Goal: Information Seeking & Learning: Learn about a topic

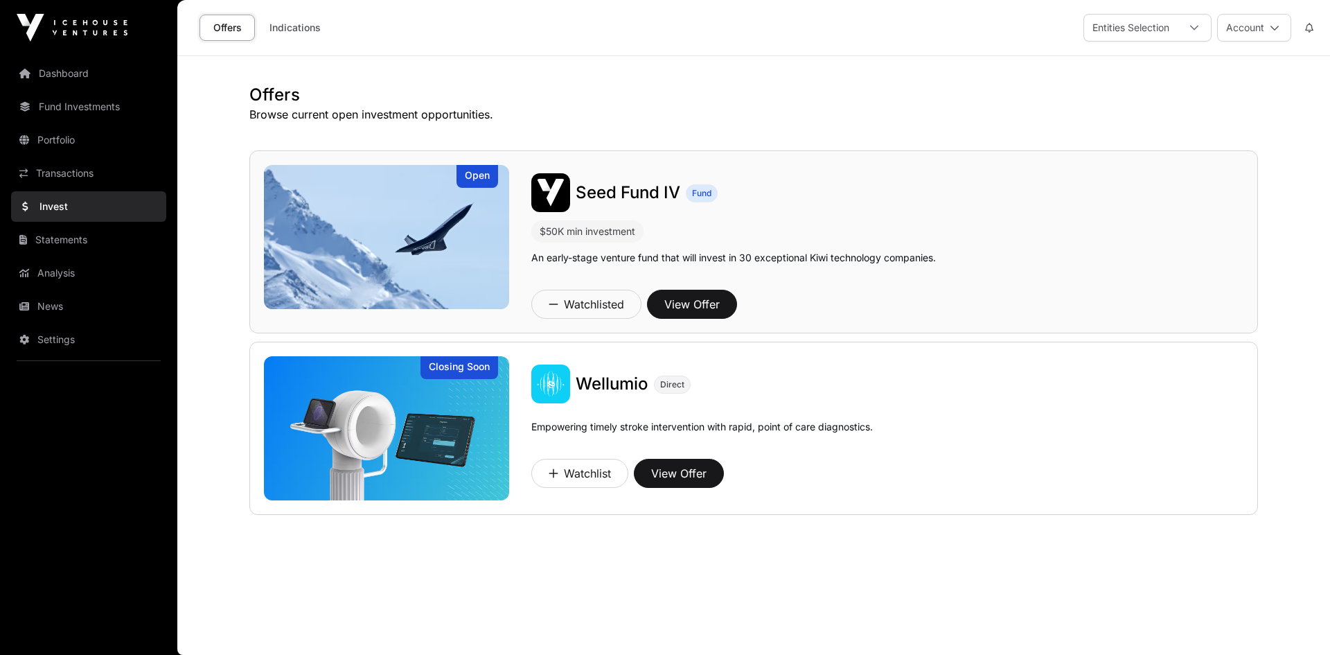
click at [431, 218] on img at bounding box center [386, 237] width 245 height 144
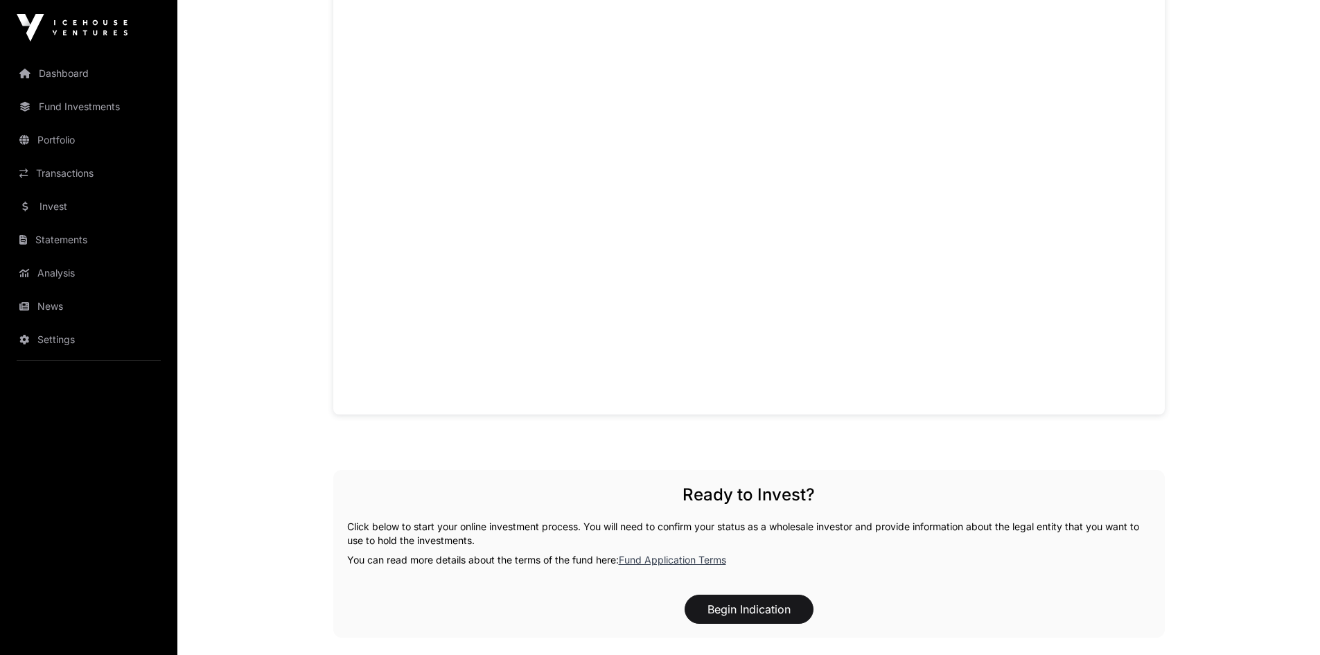
scroll to position [1039, 0]
